Goal: Navigation & Orientation: Find specific page/section

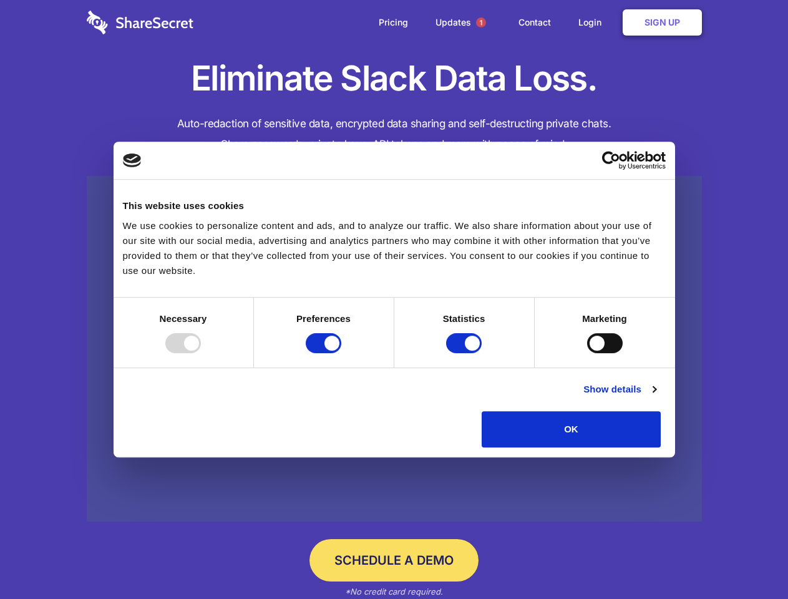
click at [201, 353] on div at bounding box center [183, 343] width 36 height 20
click at [341, 353] on input "Preferences" at bounding box center [324, 343] width 36 height 20
checkbox input "false"
click at [465, 353] on input "Statistics" at bounding box center [464, 343] width 36 height 20
checkbox input "false"
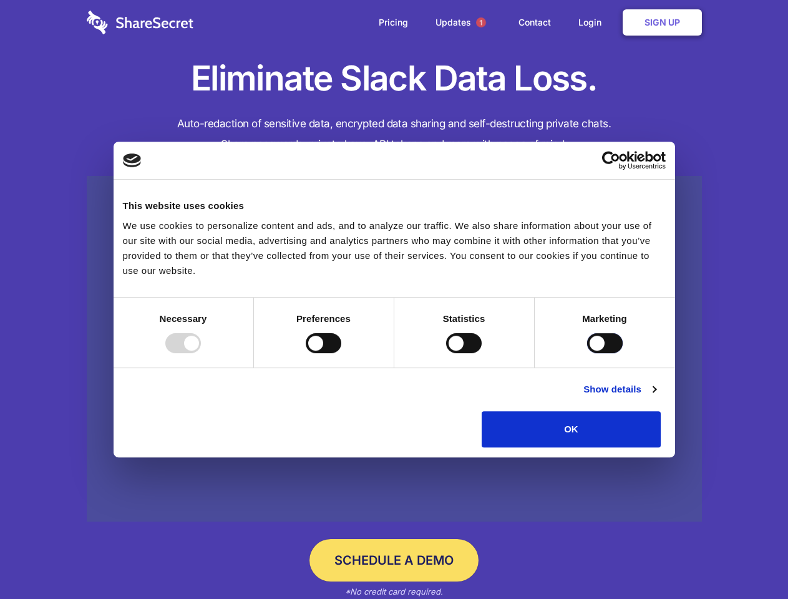
click at [587, 353] on input "Marketing" at bounding box center [605, 343] width 36 height 20
checkbox input "true"
click at [656, 397] on link "Show details" at bounding box center [619, 389] width 72 height 15
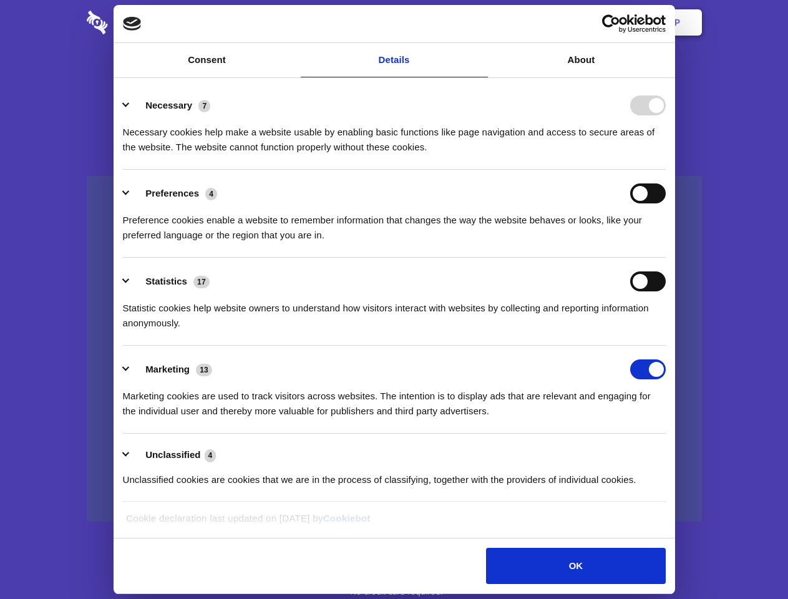
click at [666, 155] on div "Necessary cookies help make a website usable by enabling basic functions like p…" at bounding box center [394, 134] width 543 height 39
click at [480, 22] on span "1" at bounding box center [481, 22] width 10 height 10
